Goal: Navigation & Orientation: Understand site structure

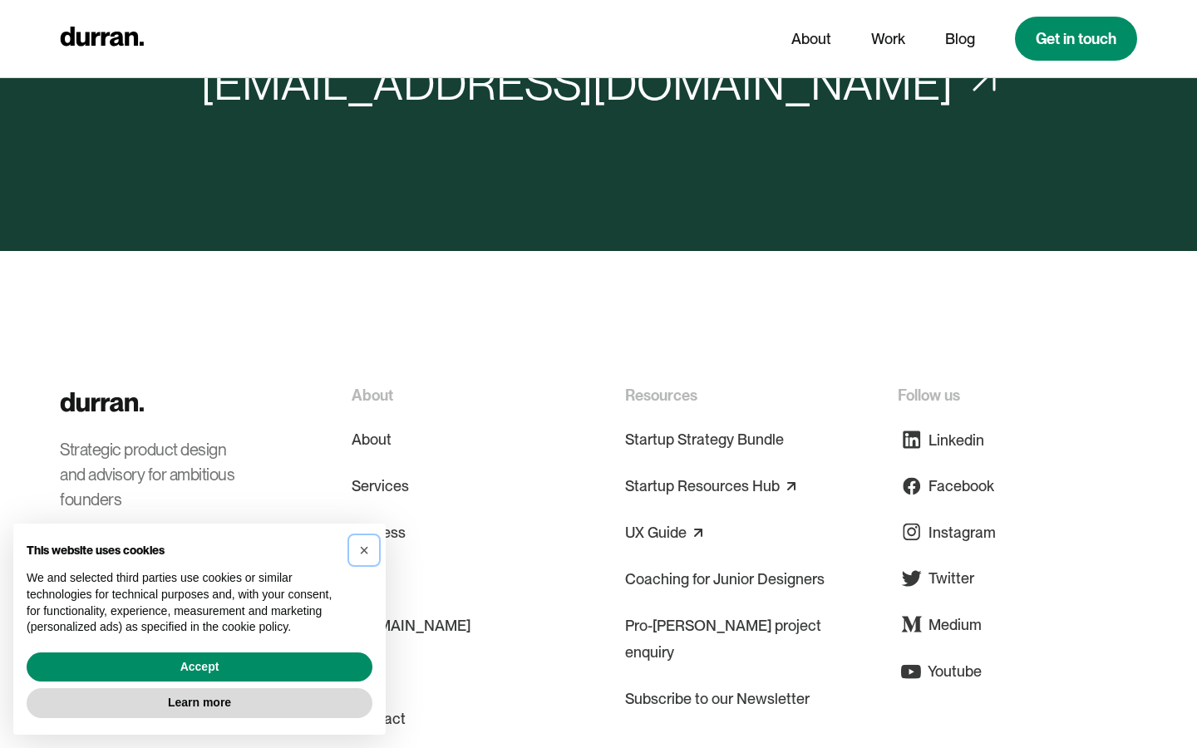
scroll to position [3007, 0]
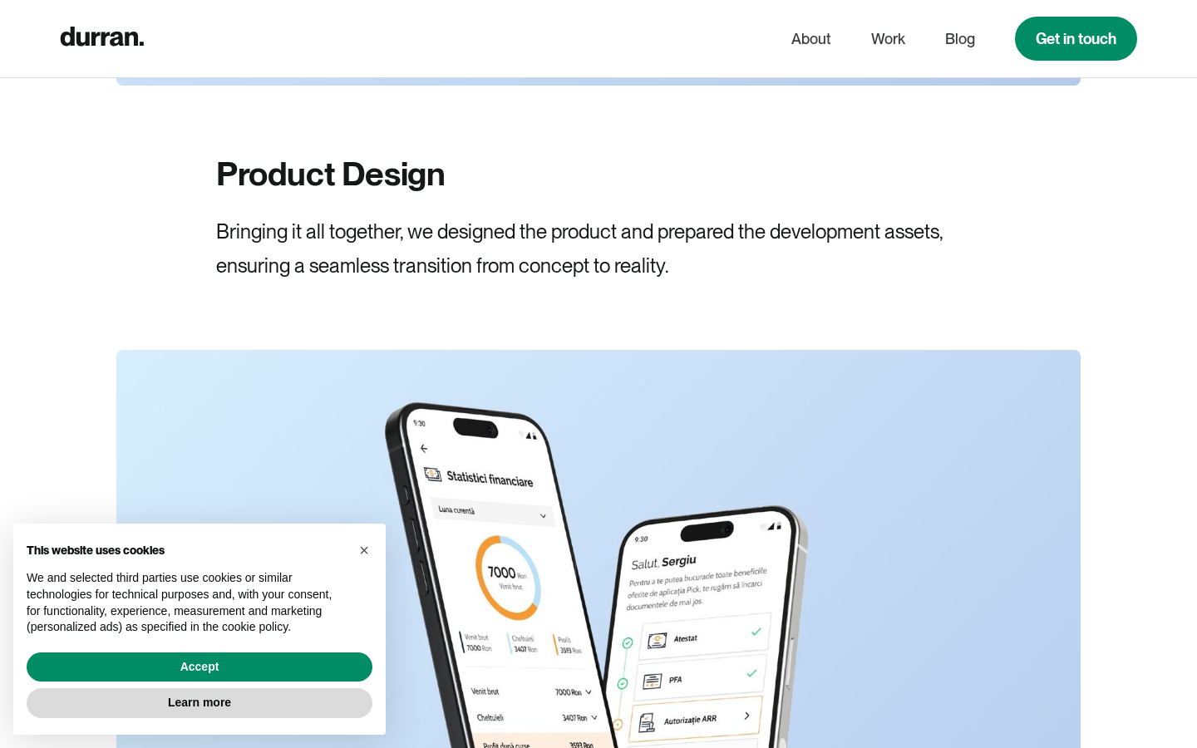
scroll to position [10227, 0]
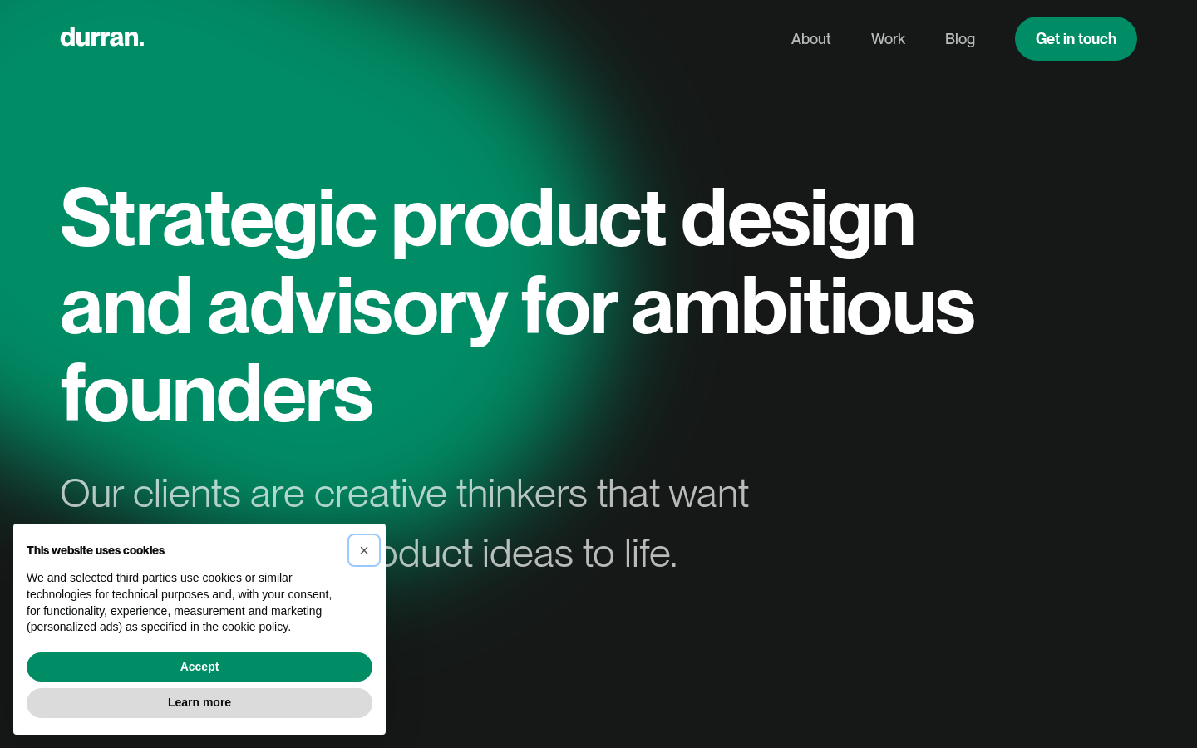
scroll to position [7545, 0]
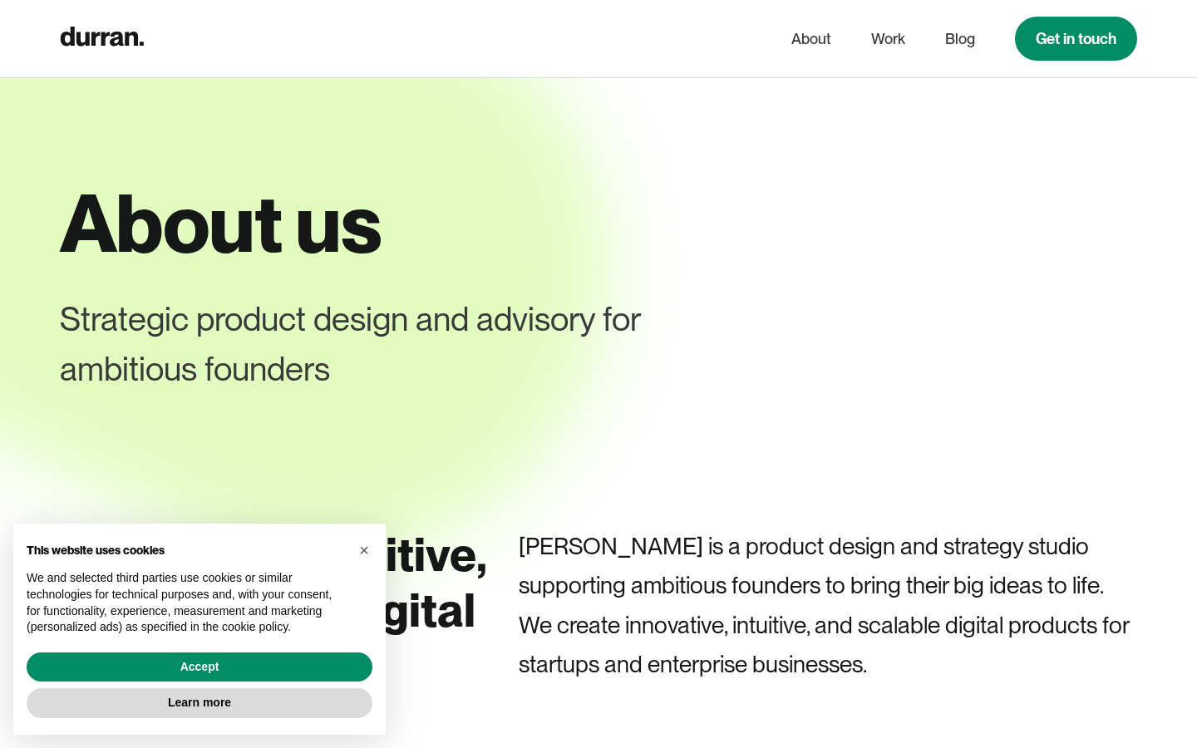
scroll to position [7279, 0]
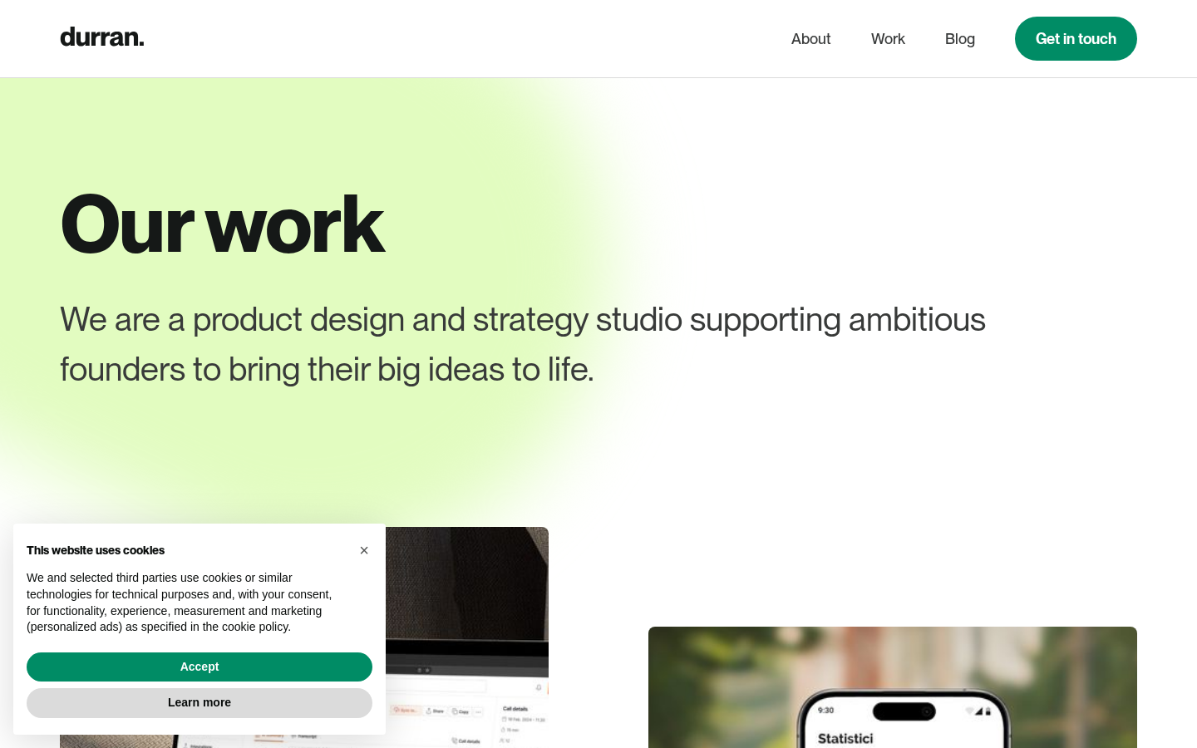
scroll to position [6439, 0]
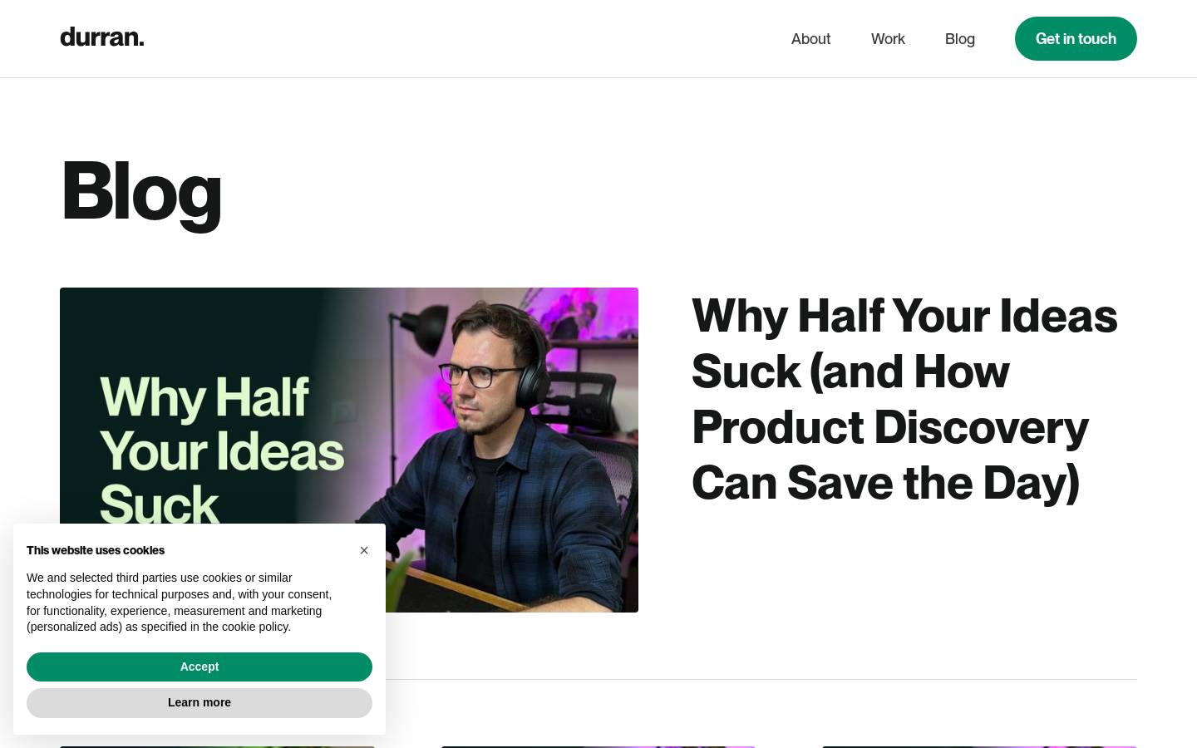
scroll to position [5014, 0]
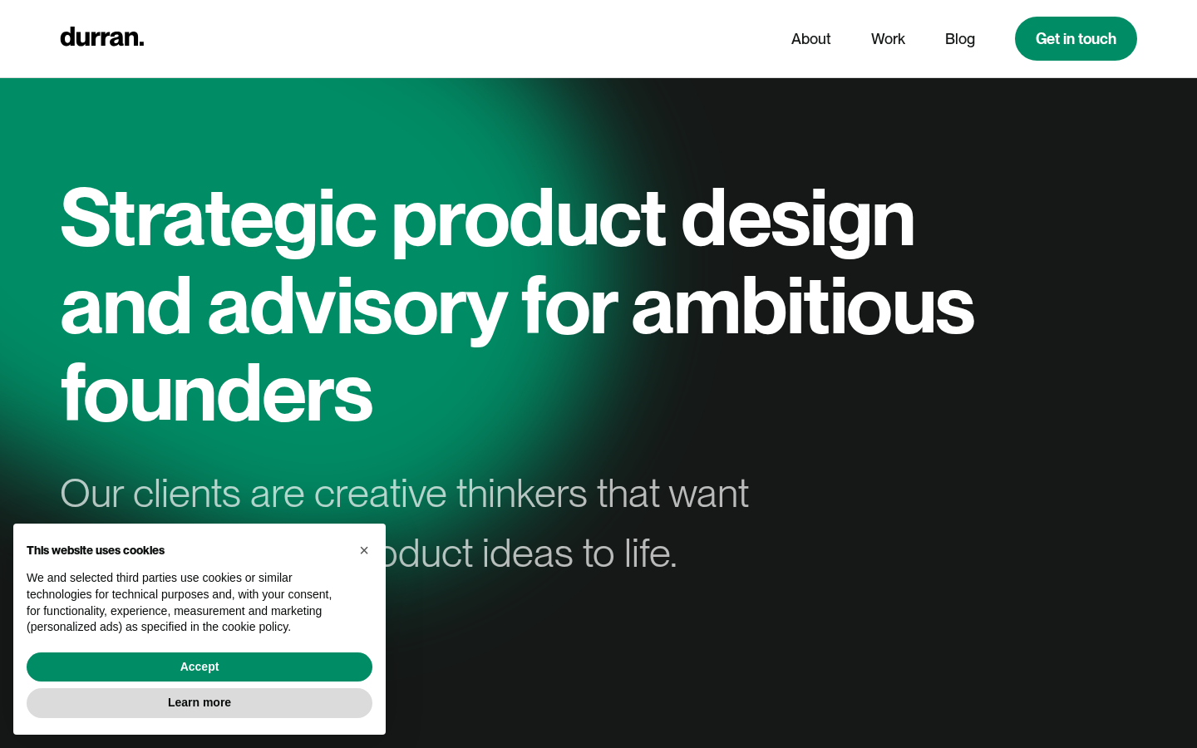
scroll to position [8168, 0]
